Goal: Register for event/course

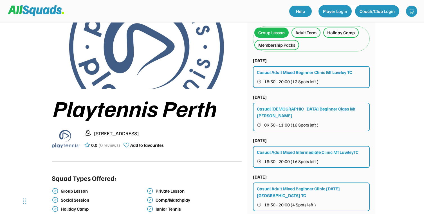
scroll to position [30, 0]
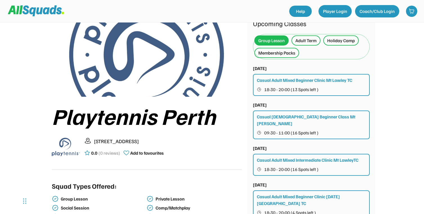
click at [307, 40] on div "Adult Term" at bounding box center [306, 40] width 21 height 7
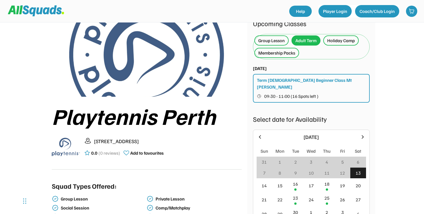
click at [278, 42] on div "Group Lesson" at bounding box center [271, 40] width 26 height 7
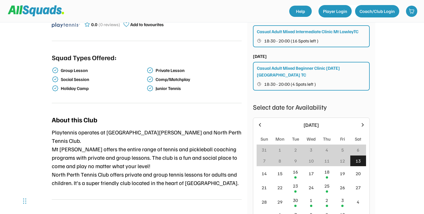
scroll to position [159, 0]
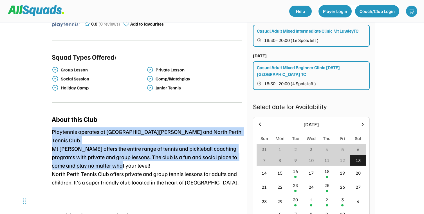
drag, startPoint x: 49, startPoint y: 135, endPoint x: 151, endPoint y: 155, distance: 103.9
click at [151, 155] on div "Playtennis Perth 240 Central Ave, Inglewood WA 6052, Australia 0.0 (0 reviews) …" at bounding box center [212, 111] width 327 height 456
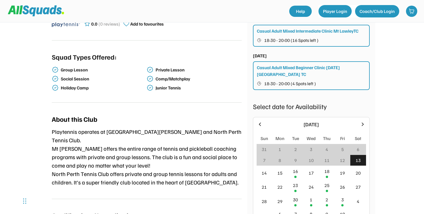
click at [153, 156] on div "Playtennis operates at Mt Lawley Tennis Club and North Perth Tennis Club. Mt La…" at bounding box center [147, 157] width 190 height 59
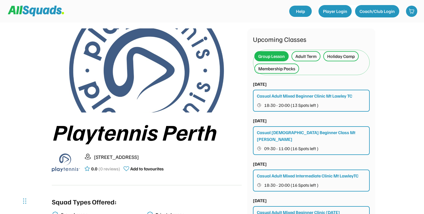
scroll to position [0, 0]
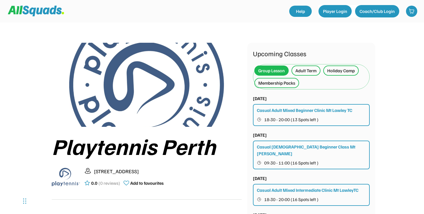
click at [305, 72] on div "Adult Term" at bounding box center [306, 70] width 21 height 7
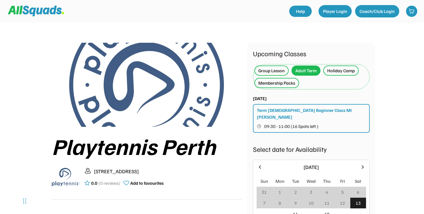
click at [310, 123] on button "09:30 - 11:00 (16 Spots left )" at bounding box center [312, 126] width 110 height 7
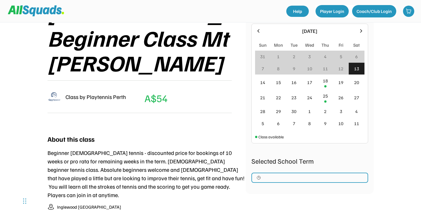
scroll to position [147, 0]
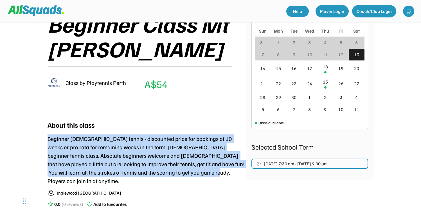
drag, startPoint x: 46, startPoint y: 115, endPoint x: 149, endPoint y: 147, distance: 107.5
click at [149, 147] on div "Playtennis Perth Tennis 0.0 (0 reviews) Add to favourites TENNIS Beginner Term …" at bounding box center [211, 51] width 360 height 363
click at [174, 148] on div "Beginner ladies tennis - discounted price for bookings of 10 weeks or pro rata …" at bounding box center [147, 160] width 198 height 51
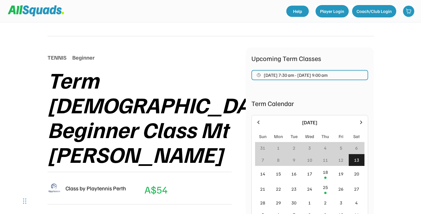
scroll to position [41, 0]
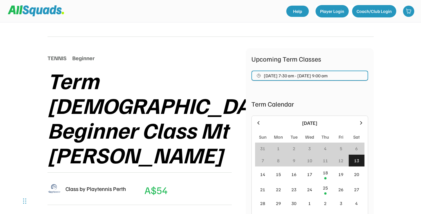
click at [295, 79] on button "Sep 18, 2025 7:30 am - Sep 25, 2025 9:00 am" at bounding box center [310, 76] width 117 height 10
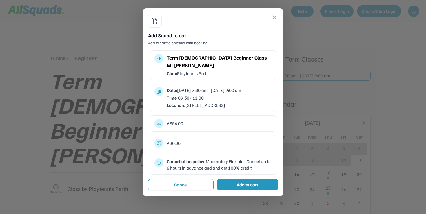
drag, startPoint x: 179, startPoint y: 86, endPoint x: 221, endPoint y: 97, distance: 43.2
click at [221, 97] on div "Date: Jul 24, 2025 7:30 am - Sep 25, 2025 9:00 am Time: 09:30 - 11:00 Location:…" at bounding box center [219, 97] width 105 height 21
click at [222, 102] on div "Location: 240 Central Ave, Inglewood WA 6052, Australia" at bounding box center [219, 105] width 105 height 6
click at [231, 122] on div "A$54.00" at bounding box center [219, 123] width 105 height 6
click at [374, 108] on div at bounding box center [213, 107] width 426 height 214
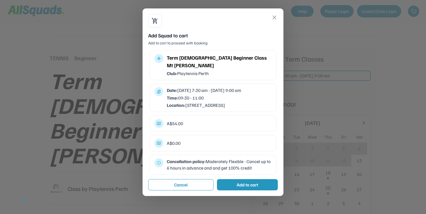
click at [275, 19] on button "close" at bounding box center [274, 17] width 7 height 7
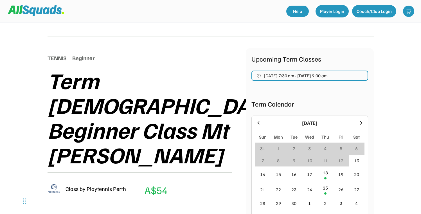
click at [328, 75] on span "Sep 18, 2025 7:30 am - Sep 25, 2025 9:00 am" at bounding box center [296, 75] width 64 height 5
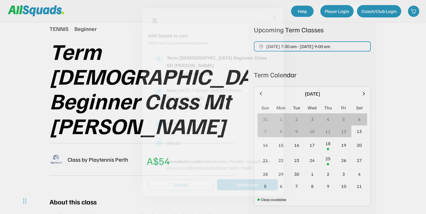
click at [338, 75] on div at bounding box center [213, 107] width 426 height 214
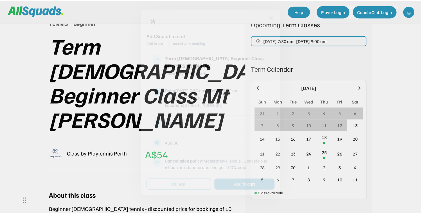
scroll to position [86, 0]
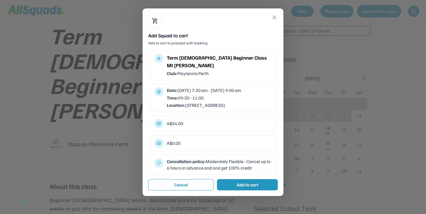
drag, startPoint x: 209, startPoint y: 157, endPoint x: 260, endPoint y: 168, distance: 51.9
click at [260, 168] on div "Cancellation policy: Moderately Flexible - Cancel up to 6 hours in advance and …" at bounding box center [212, 165] width 127 height 20
click at [260, 169] on div "Cancellation policy: Moderately Flexible - Cancel up to 6 hours in advance and …" at bounding box center [219, 164] width 105 height 13
click at [277, 19] on button "close" at bounding box center [274, 17] width 7 height 7
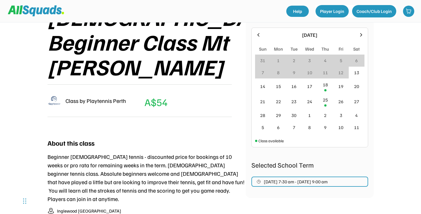
scroll to position [128, 0]
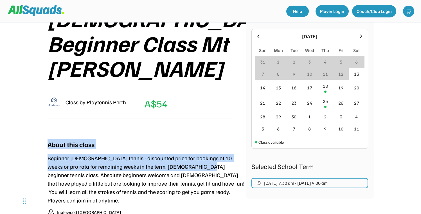
drag, startPoint x: 46, startPoint y: 120, endPoint x: 184, endPoint y: 140, distance: 139.7
click at [182, 140] on div "Playtennis Perth Tennis 0.0 (0 reviews) Add to favourites TENNIS Beginner Term …" at bounding box center [211, 70] width 360 height 363
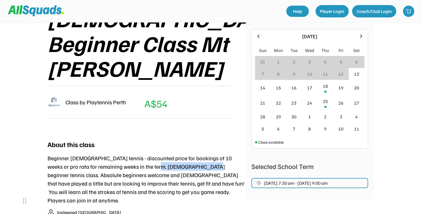
drag, startPoint x: 182, startPoint y: 142, endPoint x: 139, endPoint y: 140, distance: 43.4
click at [140, 154] on div "Beginner ladies tennis - discounted price for bookings of 10 weeks or pro rata …" at bounding box center [147, 179] width 198 height 51
click at [139, 154] on div "Beginner ladies tennis - discounted price for bookings of 10 weeks or pro rata …" at bounding box center [147, 179] width 198 height 51
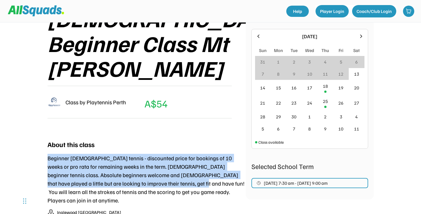
drag, startPoint x: 46, startPoint y: 134, endPoint x: 135, endPoint y: 158, distance: 93.0
click at [135, 158] on div "Playtennis Perth Tennis 0.0 (0 reviews) Add to favourites TENNIS Beginner Term …" at bounding box center [211, 70] width 360 height 363
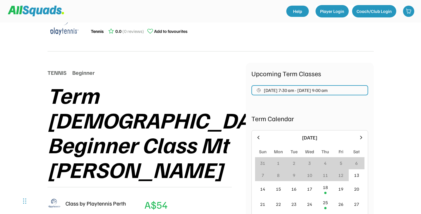
scroll to position [0, 0]
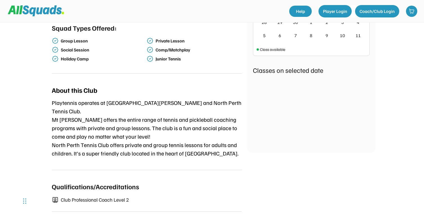
scroll to position [191, 0]
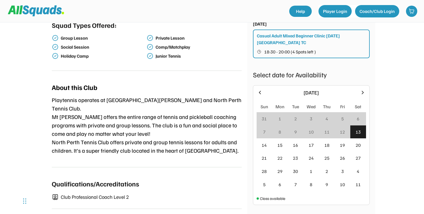
click at [79, 39] on div "Group Lesson" at bounding box center [103, 37] width 85 height 5
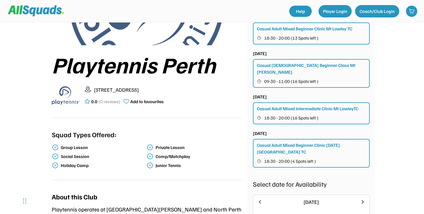
scroll to position [39, 0]
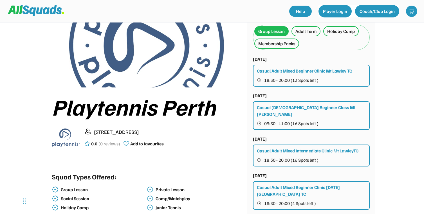
click at [296, 121] on span "09:30 - 11:00 (16 Spots left )" at bounding box center [291, 123] width 54 height 5
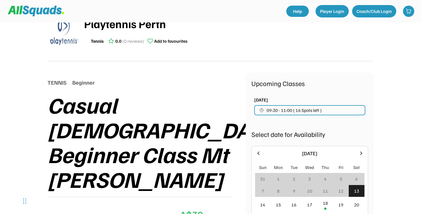
scroll to position [17, 0]
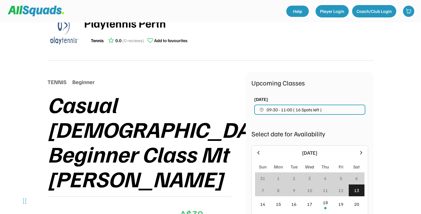
click at [271, 110] on span "09:30 - 11:00 ( 16 Spots left )" at bounding box center [294, 110] width 55 height 5
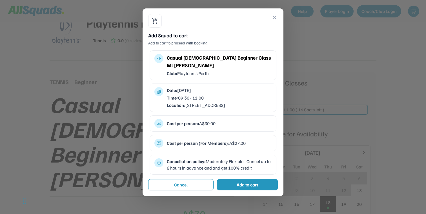
click at [371, 122] on div at bounding box center [213, 107] width 426 height 214
click at [273, 16] on button "close" at bounding box center [274, 17] width 7 height 7
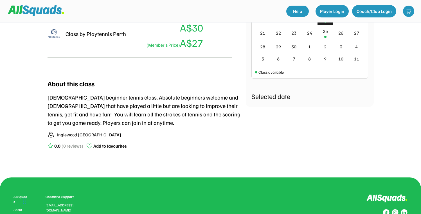
scroll to position [201, 0]
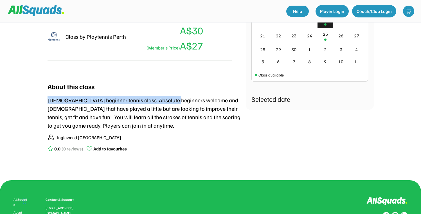
drag, startPoint x: 46, startPoint y: 76, endPoint x: 171, endPoint y: 79, distance: 125.0
click at [171, 96] on div "Ladies beginner tennis class. Absolute beginners welcome and ladies that have p…" at bounding box center [147, 113] width 198 height 34
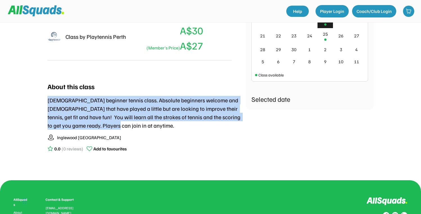
drag, startPoint x: 48, startPoint y: 75, endPoint x: 180, endPoint y: 113, distance: 137.8
click at [176, 112] on div "About this class Ladies beginner tennis class. Absolute beginners welcome and l…" at bounding box center [147, 118] width 198 height 85
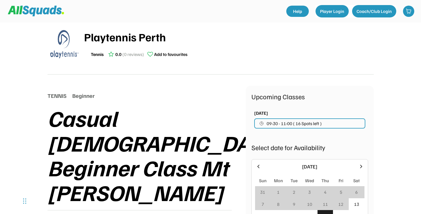
scroll to position [0, 0]
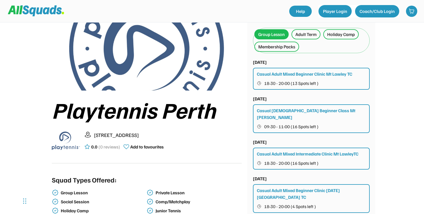
scroll to position [37, 0]
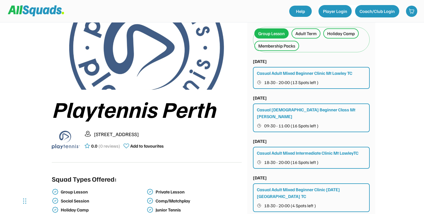
click at [346, 78] on div "Casual Adult Mixed Beginner Clinic Mt [PERSON_NAME] 18:30 - 20:00 (13 Spots lef…" at bounding box center [311, 78] width 117 height 22
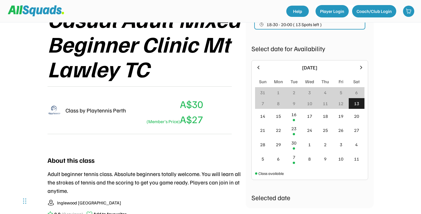
scroll to position [115, 0]
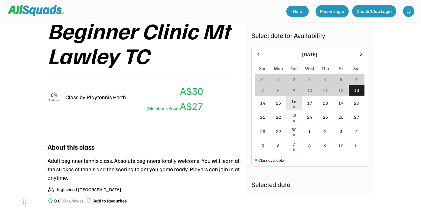
click at [299, 104] on div "16" at bounding box center [295, 103] width 16 height 14
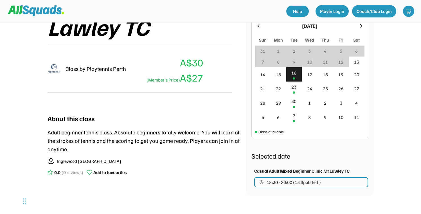
scroll to position [141, 0]
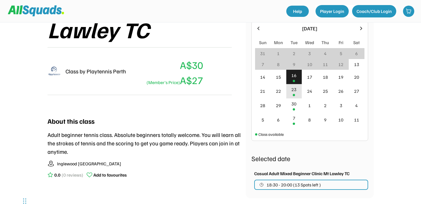
click at [297, 94] on div "23" at bounding box center [295, 91] width 16 height 14
click at [296, 77] on div "16" at bounding box center [294, 75] width 5 height 7
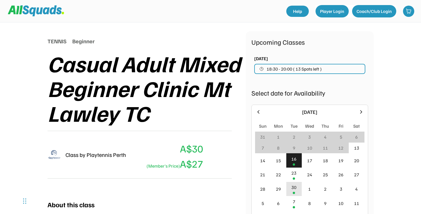
scroll to position [54, 0]
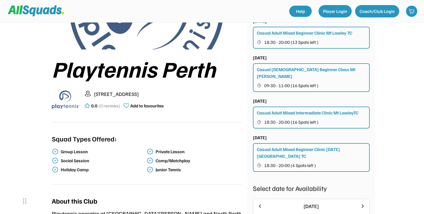
scroll to position [19, 0]
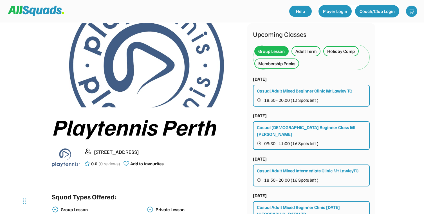
click at [275, 63] on div "Membership Packs" at bounding box center [276, 63] width 37 height 7
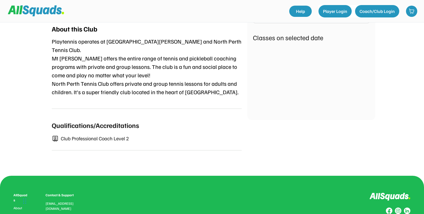
scroll to position [273, 0]
